Goal: Obtain resource: Download file/media

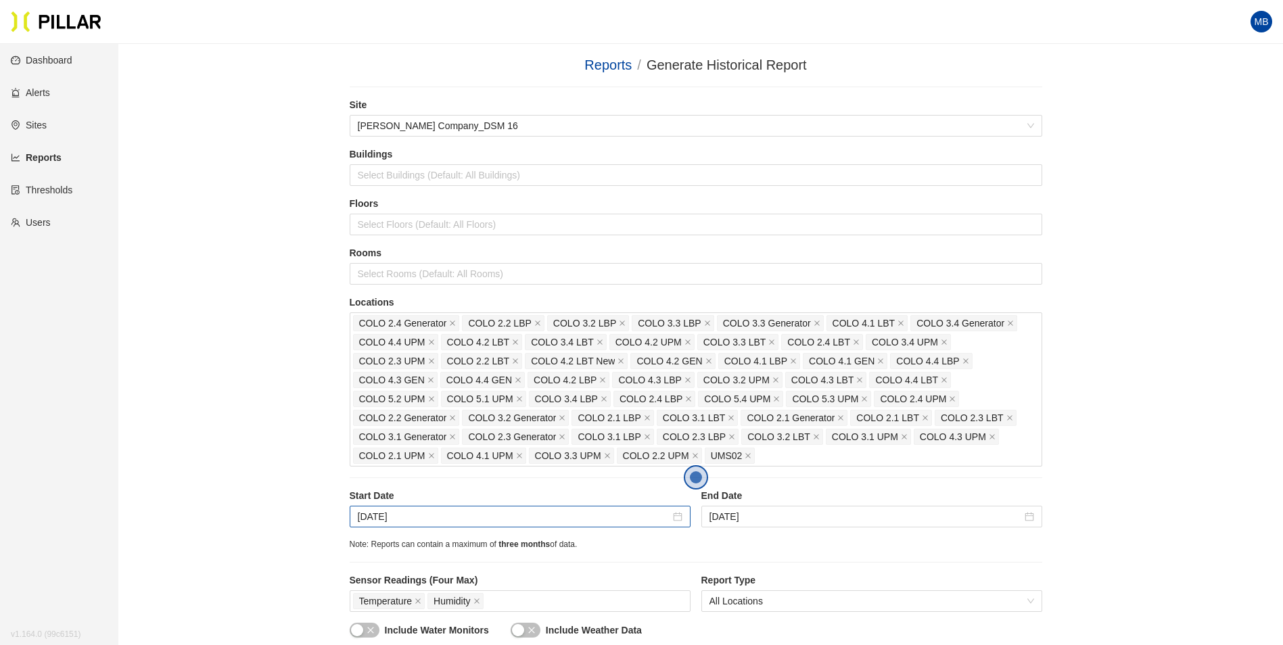
scroll to position [338, 0]
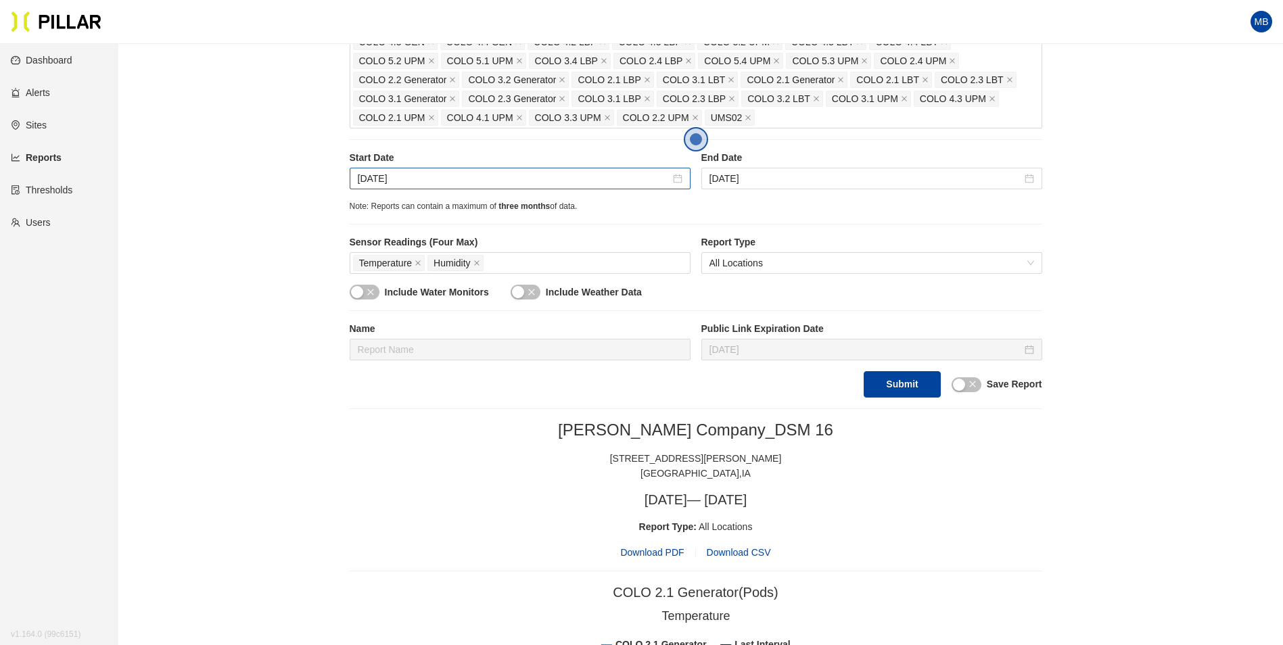
click at [454, 170] on div "[DATE]" at bounding box center [520, 179] width 341 height 22
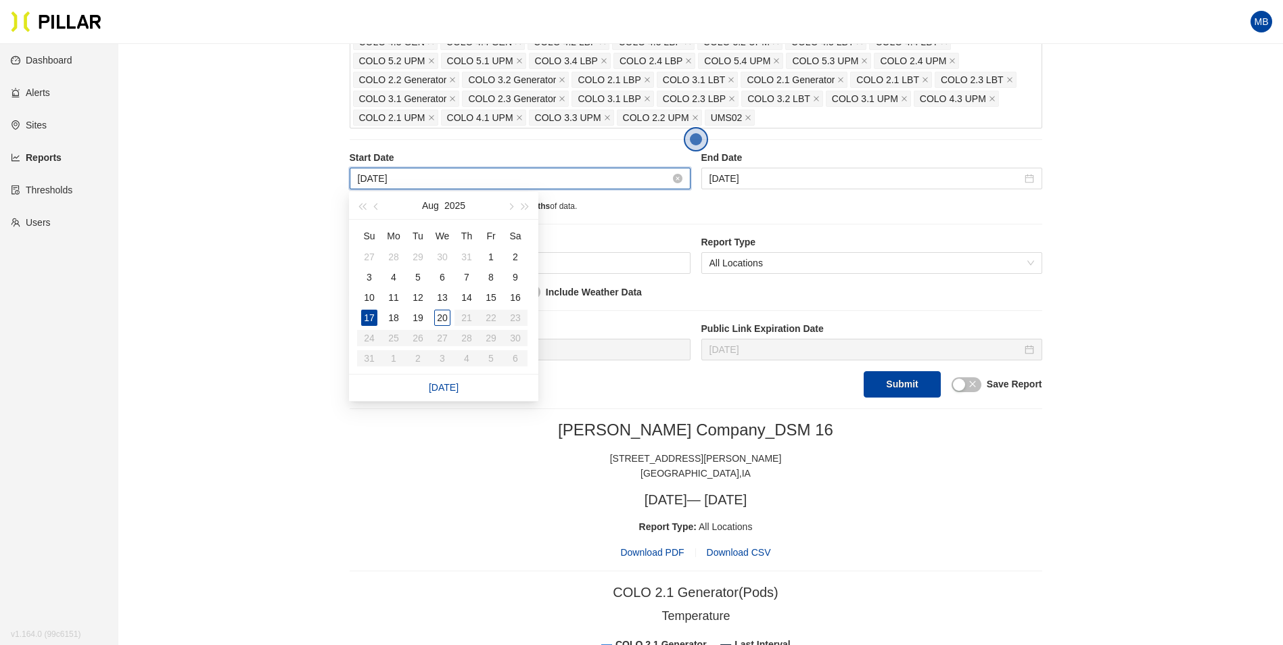
click at [455, 181] on input "[DATE]" at bounding box center [514, 178] width 313 height 15
type input "[DATE]"
click at [392, 319] on div "18" at bounding box center [394, 318] width 16 height 16
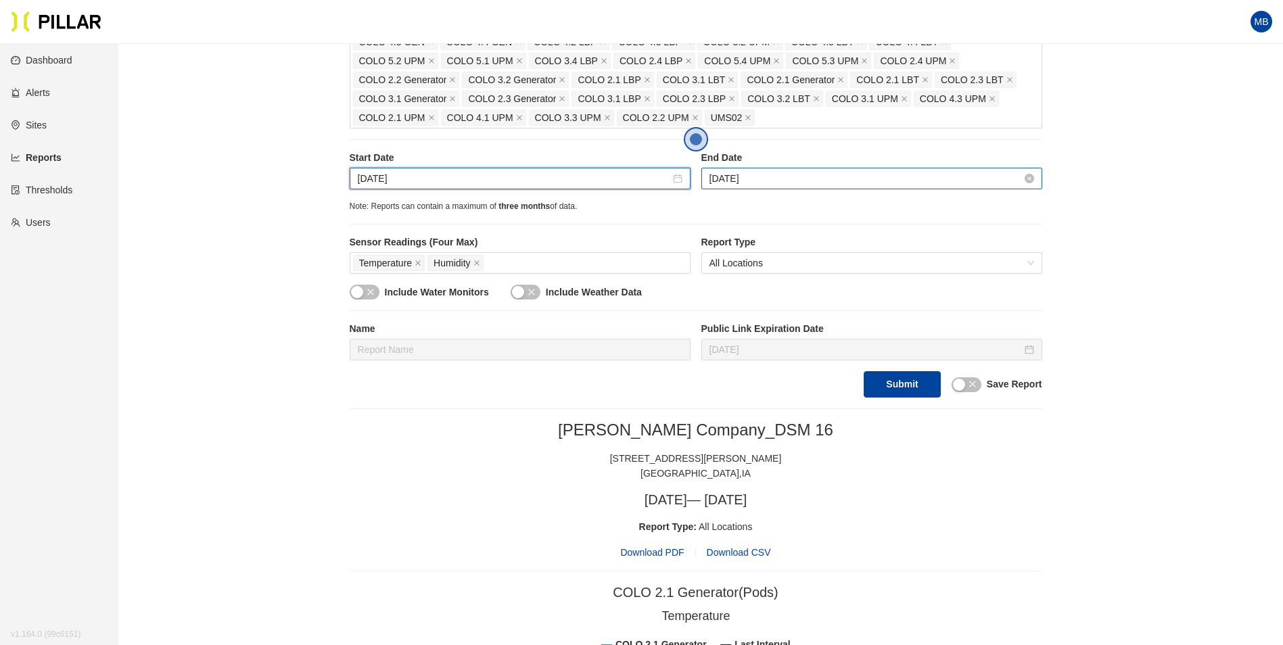
click at [795, 179] on input "[DATE]" at bounding box center [866, 178] width 313 height 15
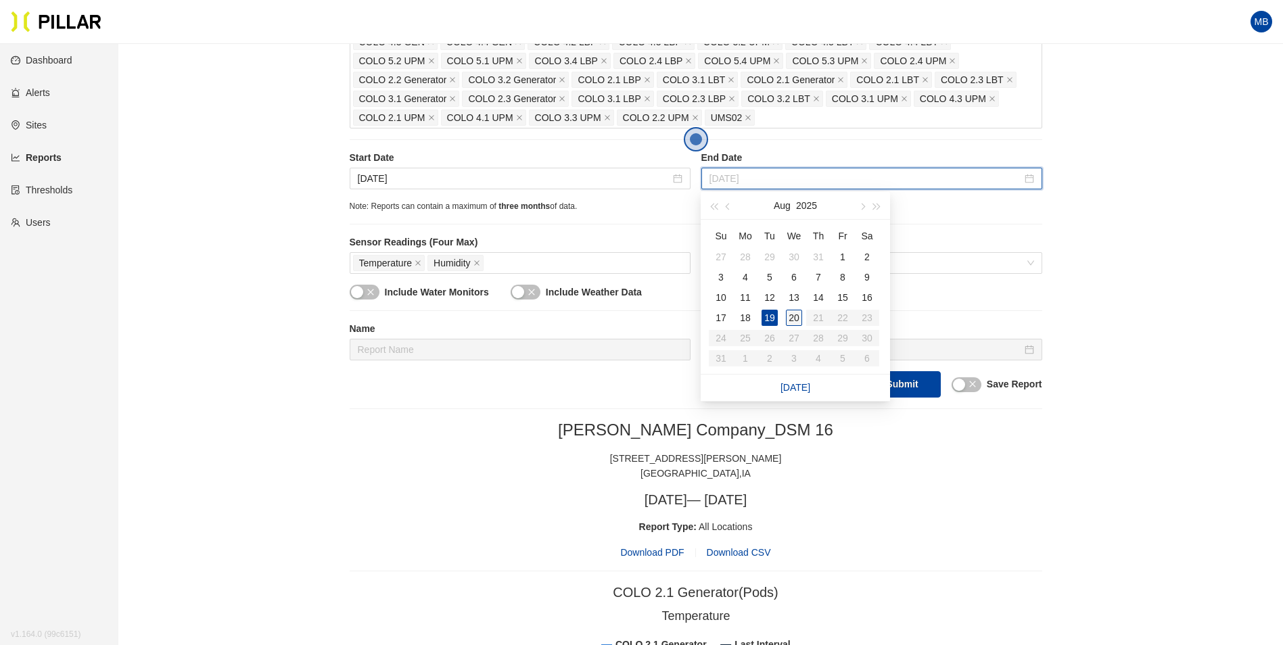
type input "[DATE]"
click at [793, 310] on div "20" at bounding box center [794, 318] width 16 height 16
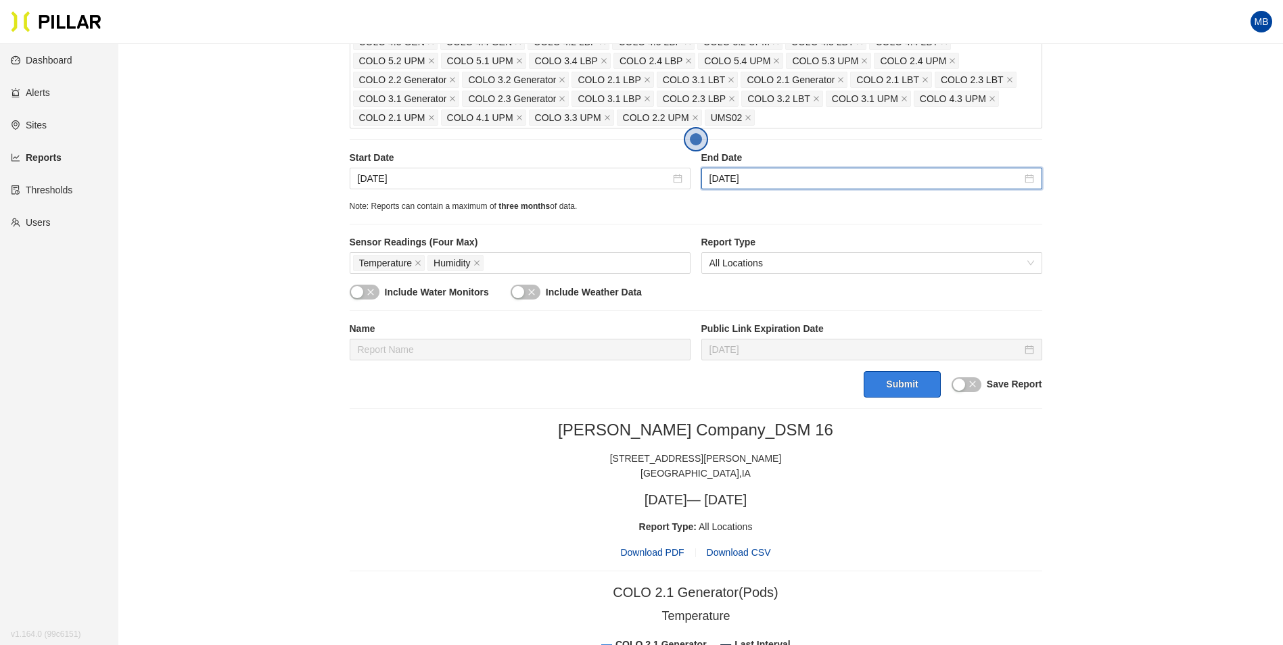
click at [902, 388] on button "Submit" at bounding box center [902, 384] width 76 height 26
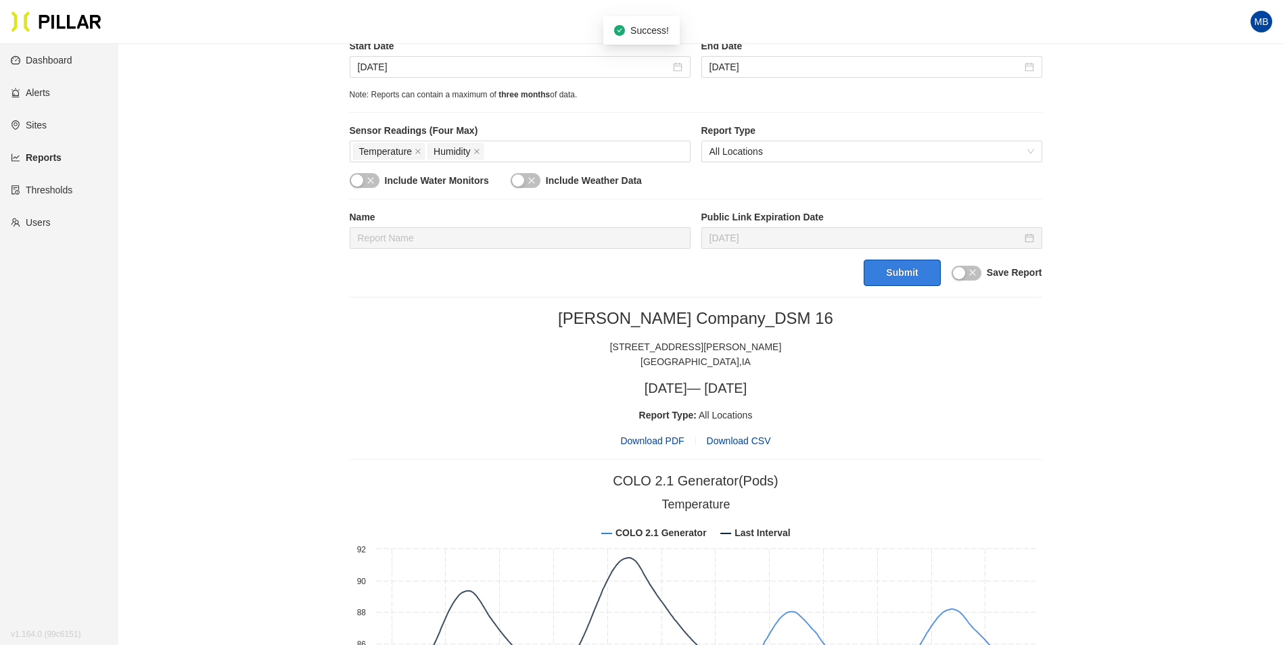
scroll to position [473, 0]
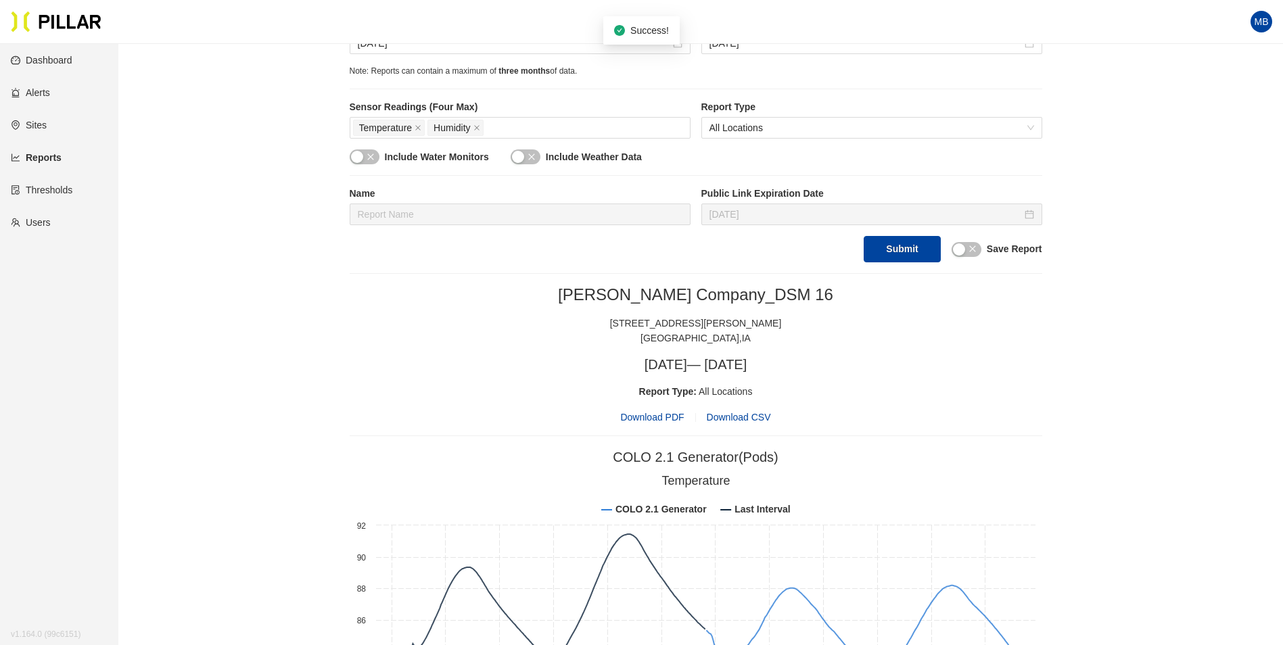
click at [665, 417] on span "Download PDF" at bounding box center [652, 417] width 64 height 15
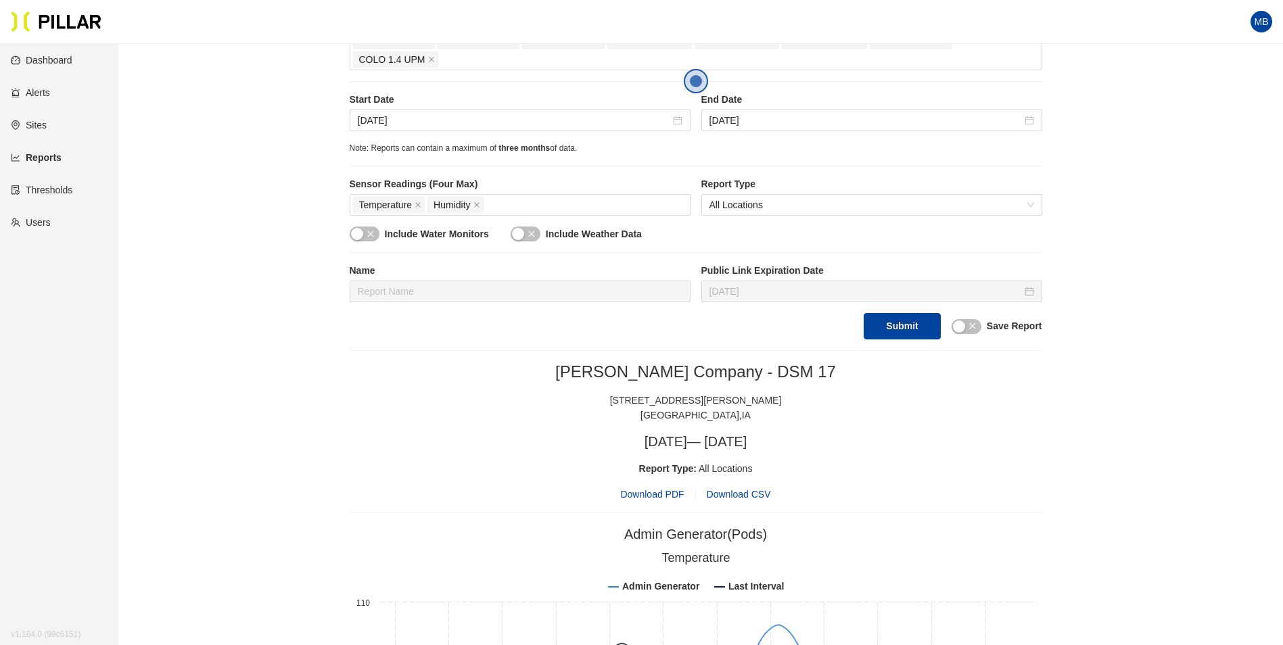
scroll to position [338, 0]
click at [454, 128] on input "Aug 17, 2025" at bounding box center [514, 121] width 313 height 15
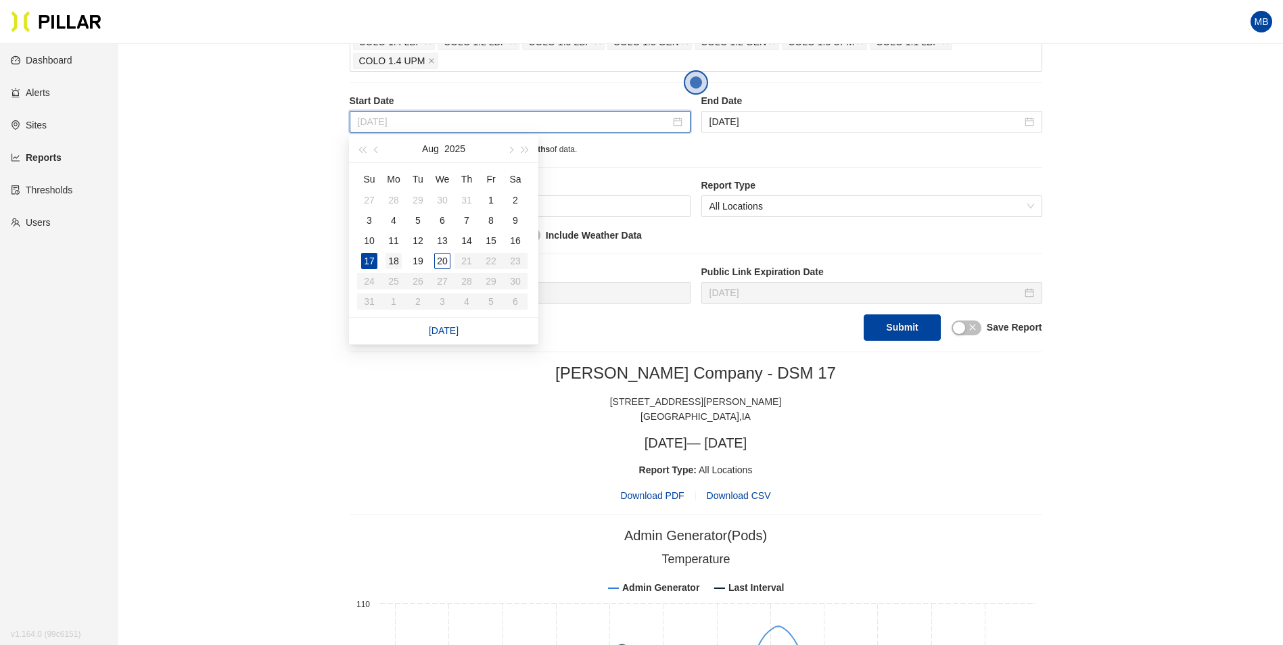
type input "Aug 18, 2025"
click at [390, 258] on div "18" at bounding box center [394, 261] width 16 height 16
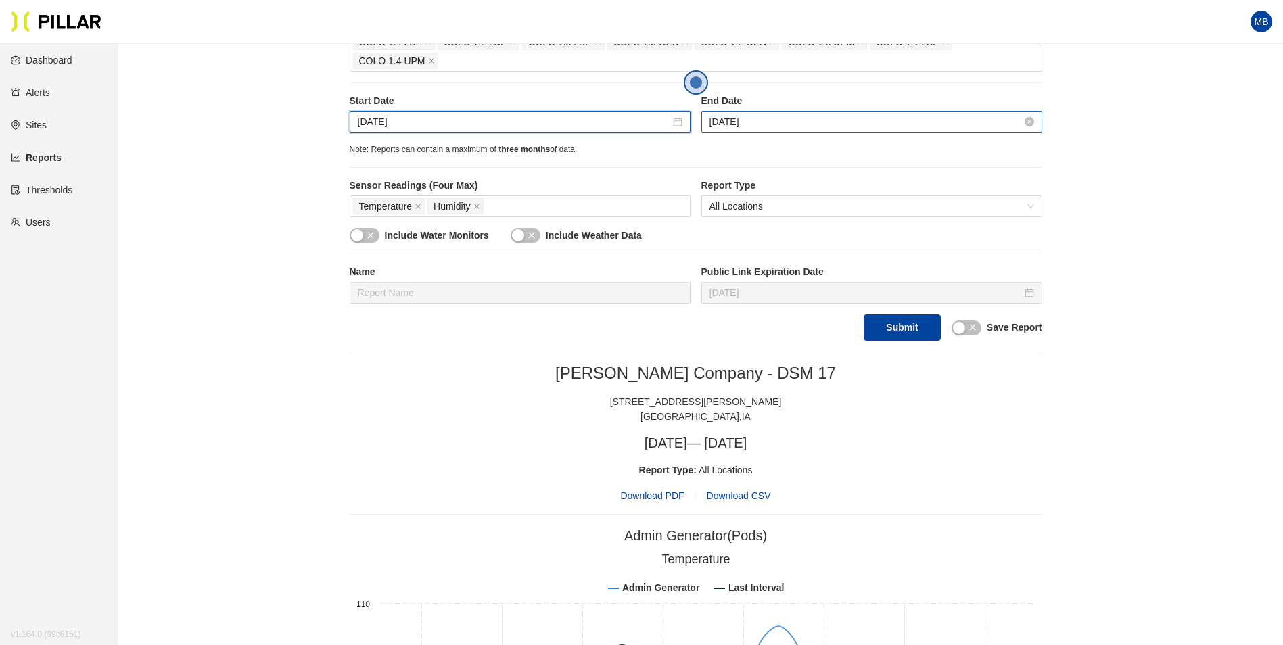
click at [806, 128] on input "[DATE]" at bounding box center [866, 121] width 313 height 15
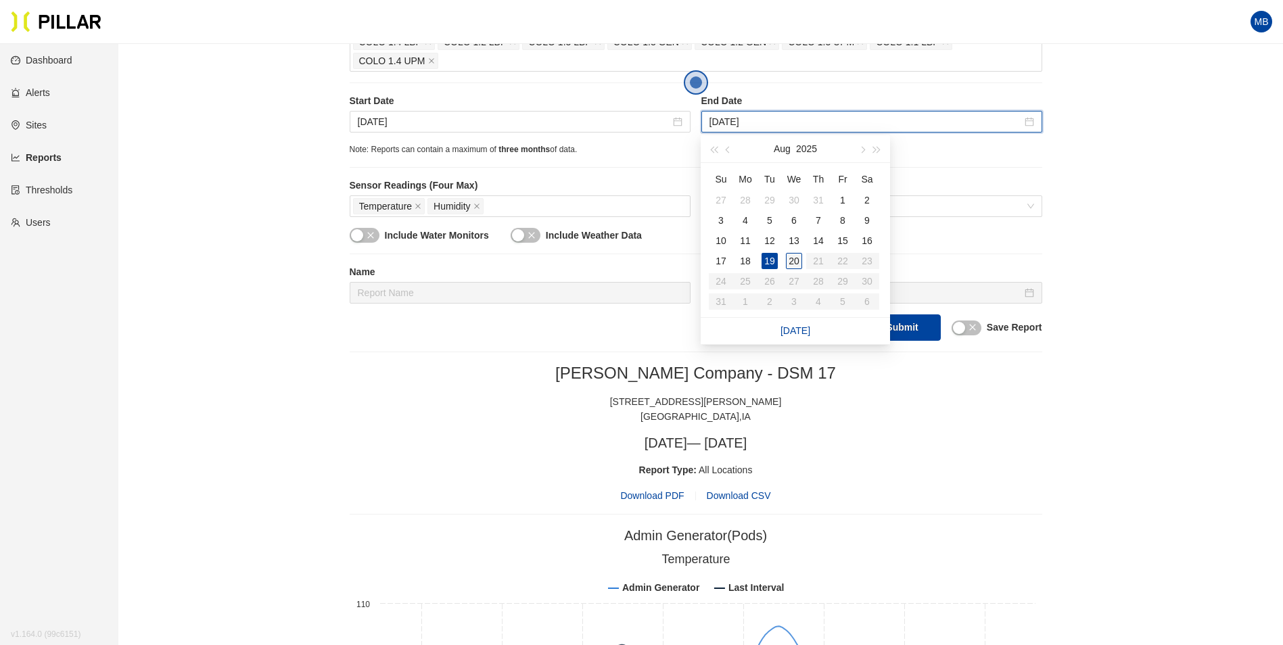
type input "[DATE]"
click at [800, 261] on div "20" at bounding box center [794, 261] width 16 height 16
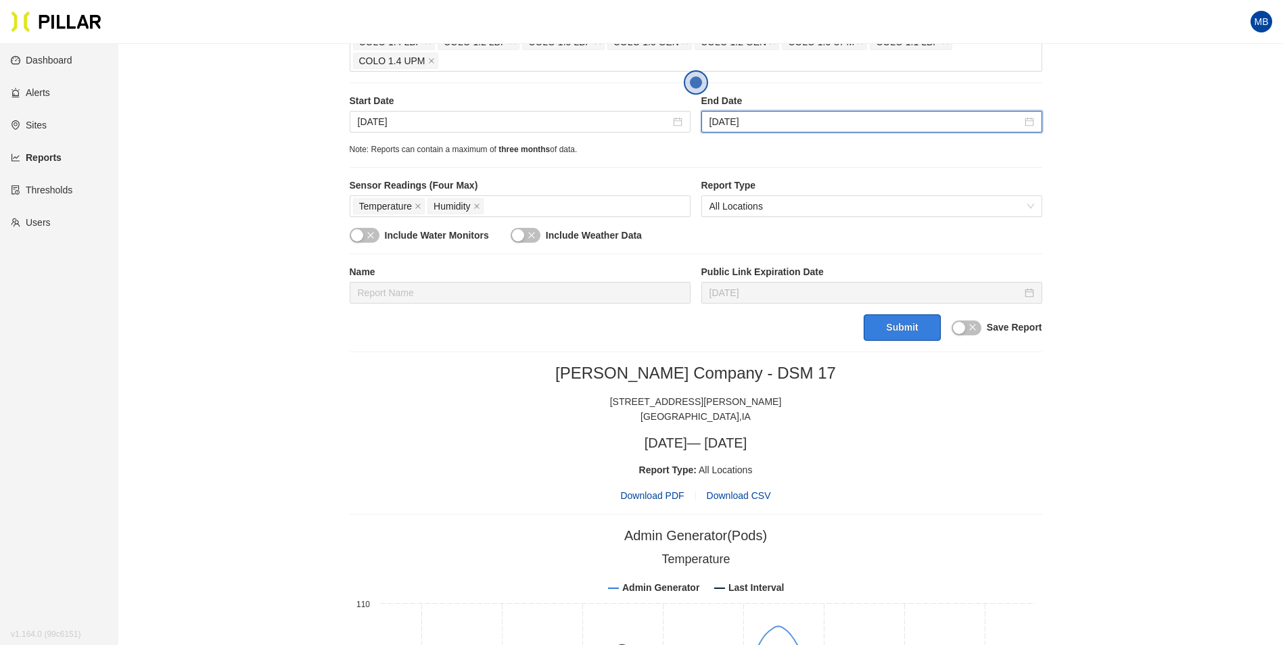
click at [914, 329] on button "Submit" at bounding box center [902, 328] width 76 height 26
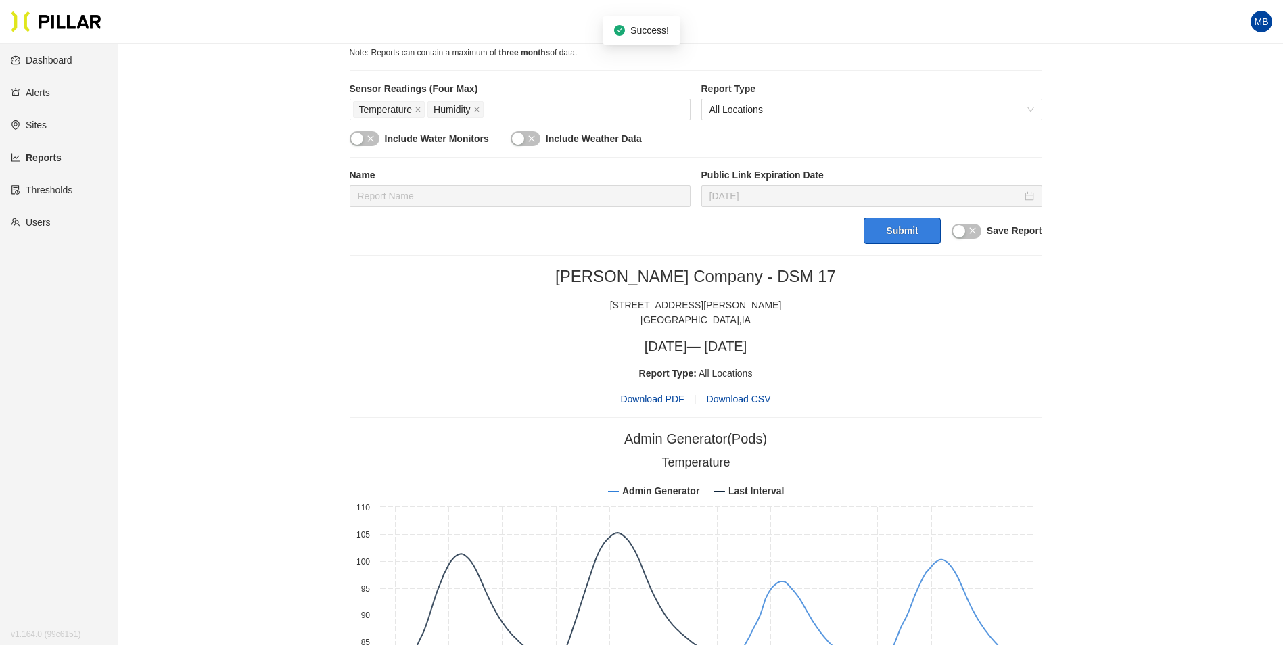
scroll to position [473, 0]
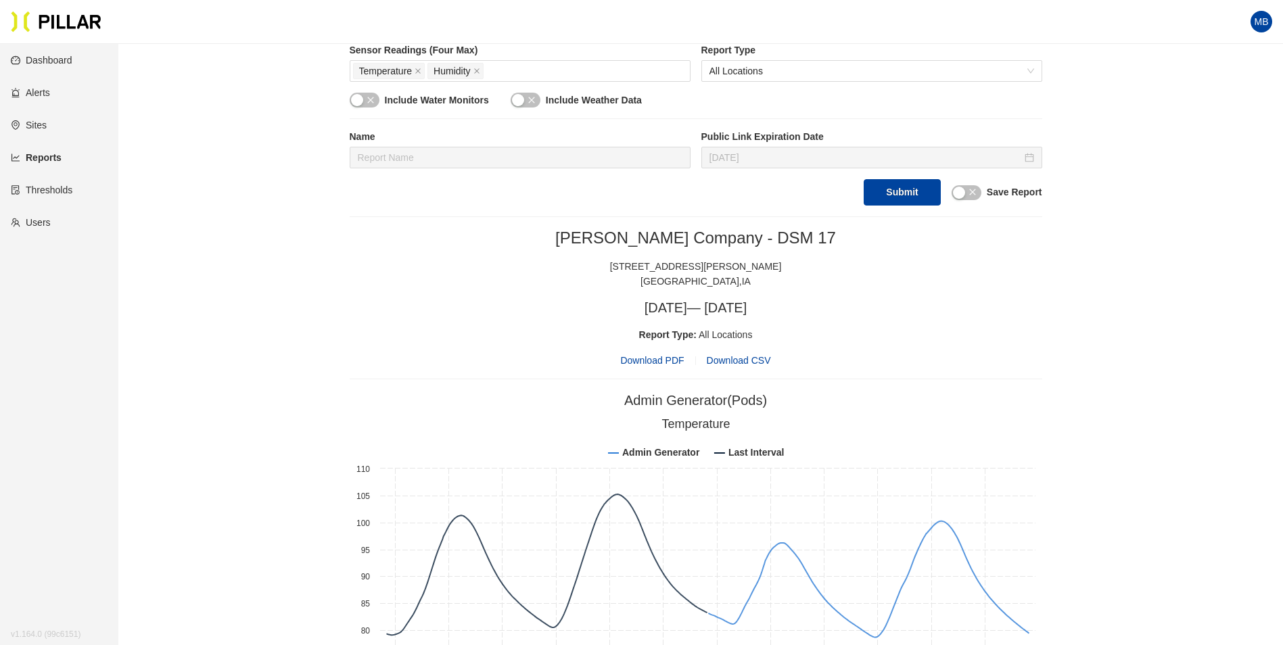
click at [657, 363] on span "Download PDF" at bounding box center [652, 360] width 64 height 15
